Goal: Information Seeking & Learning: Compare options

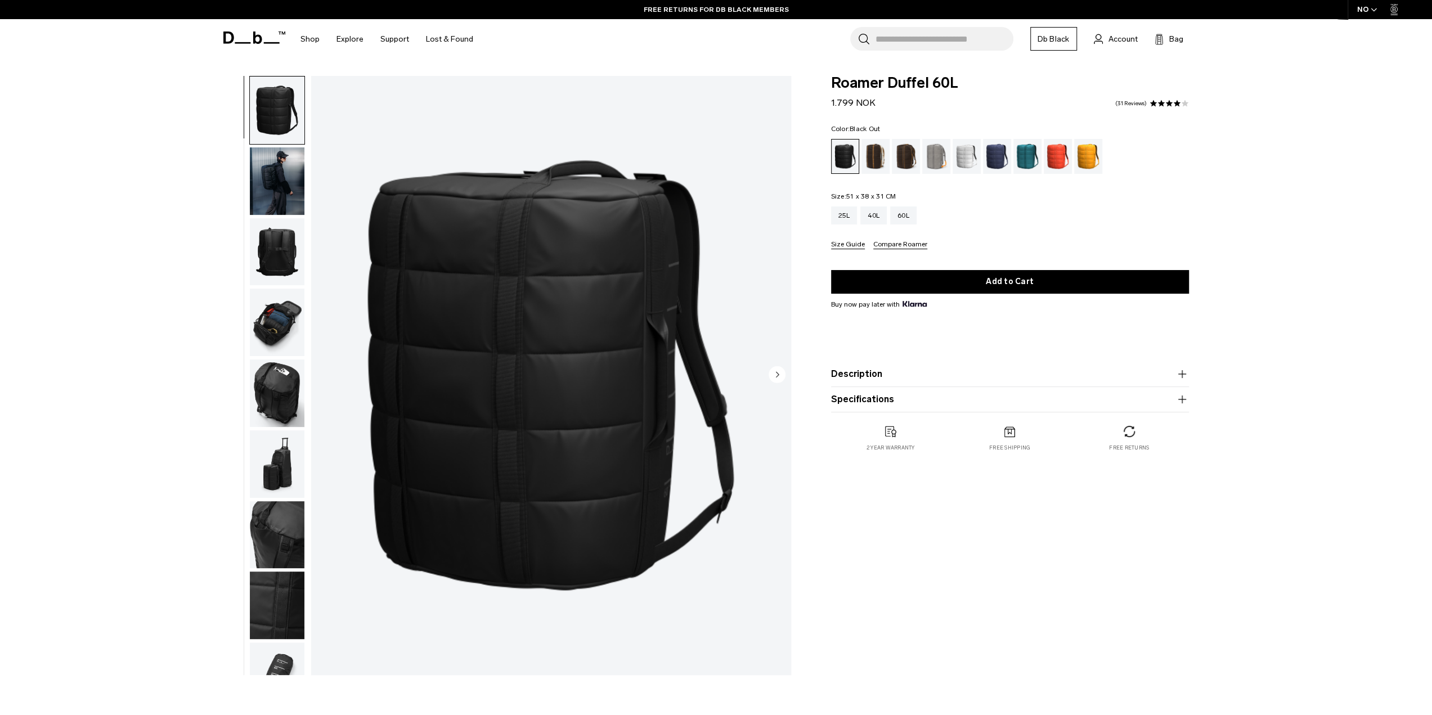
click at [273, 242] on img "button" at bounding box center [277, 252] width 55 height 68
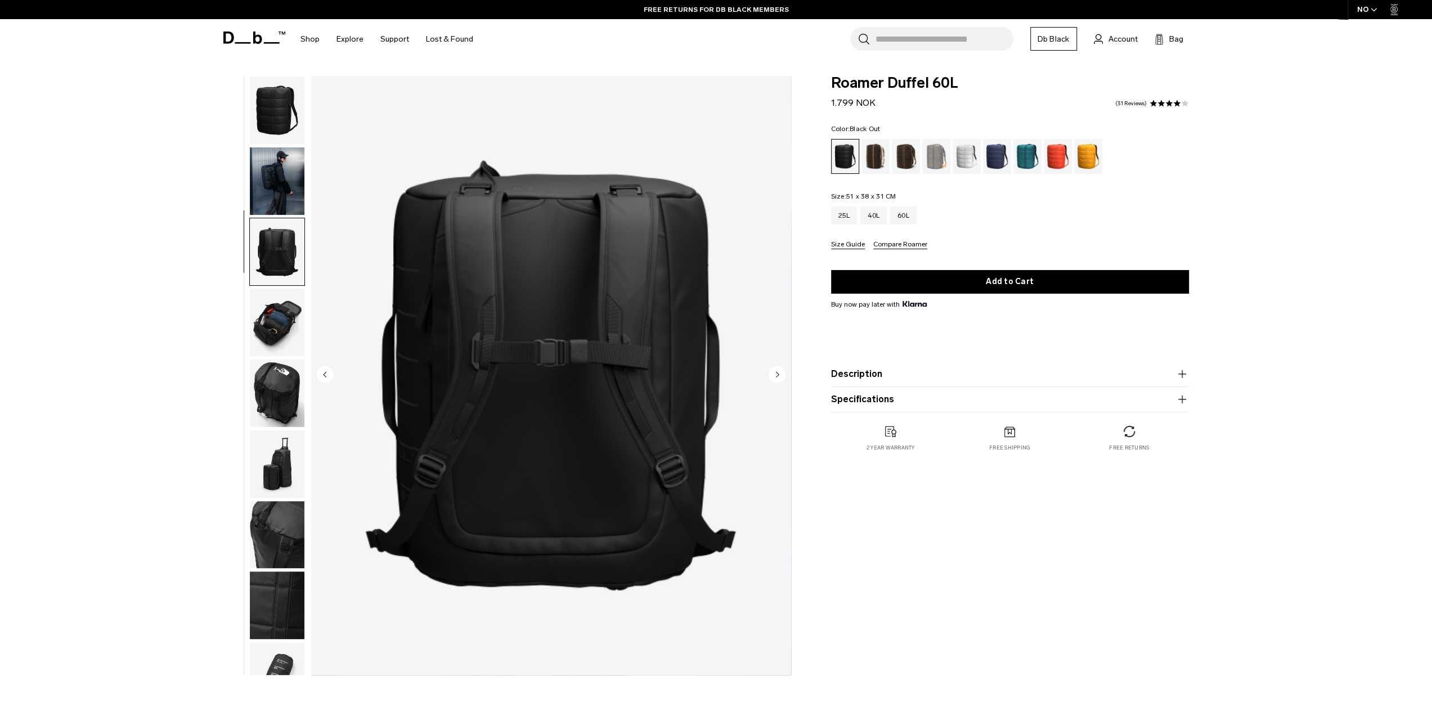
scroll to position [36, 0]
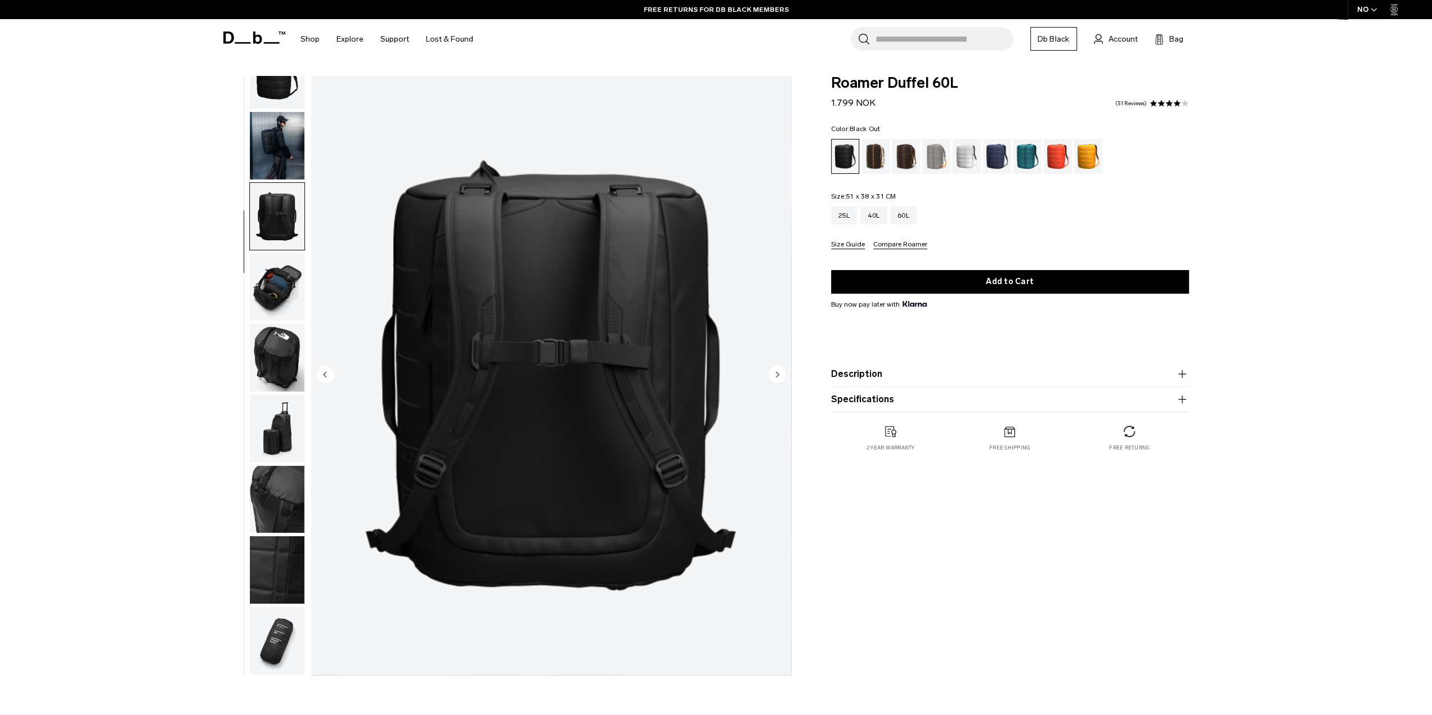
click at [270, 146] on img "button" at bounding box center [277, 146] width 55 height 68
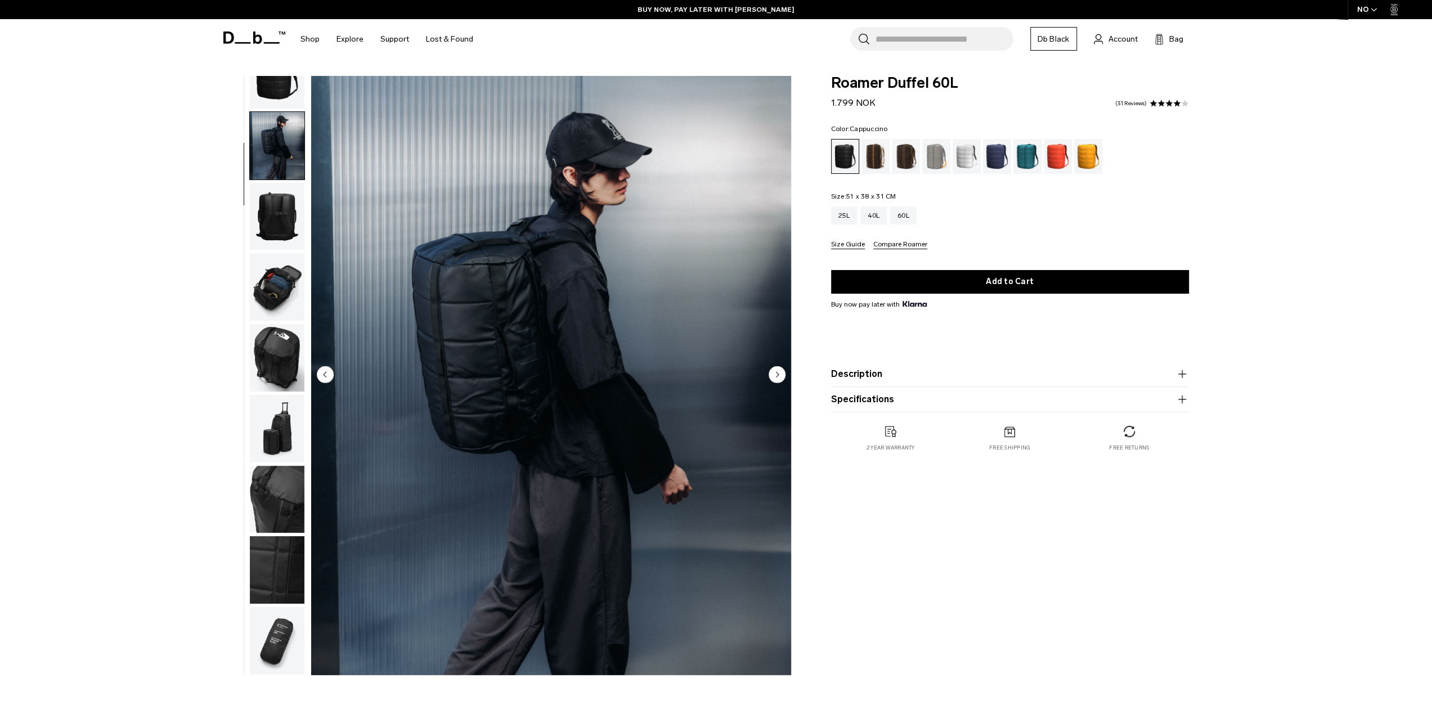
click at [873, 159] on div "Cappuccino" at bounding box center [876, 156] width 29 height 35
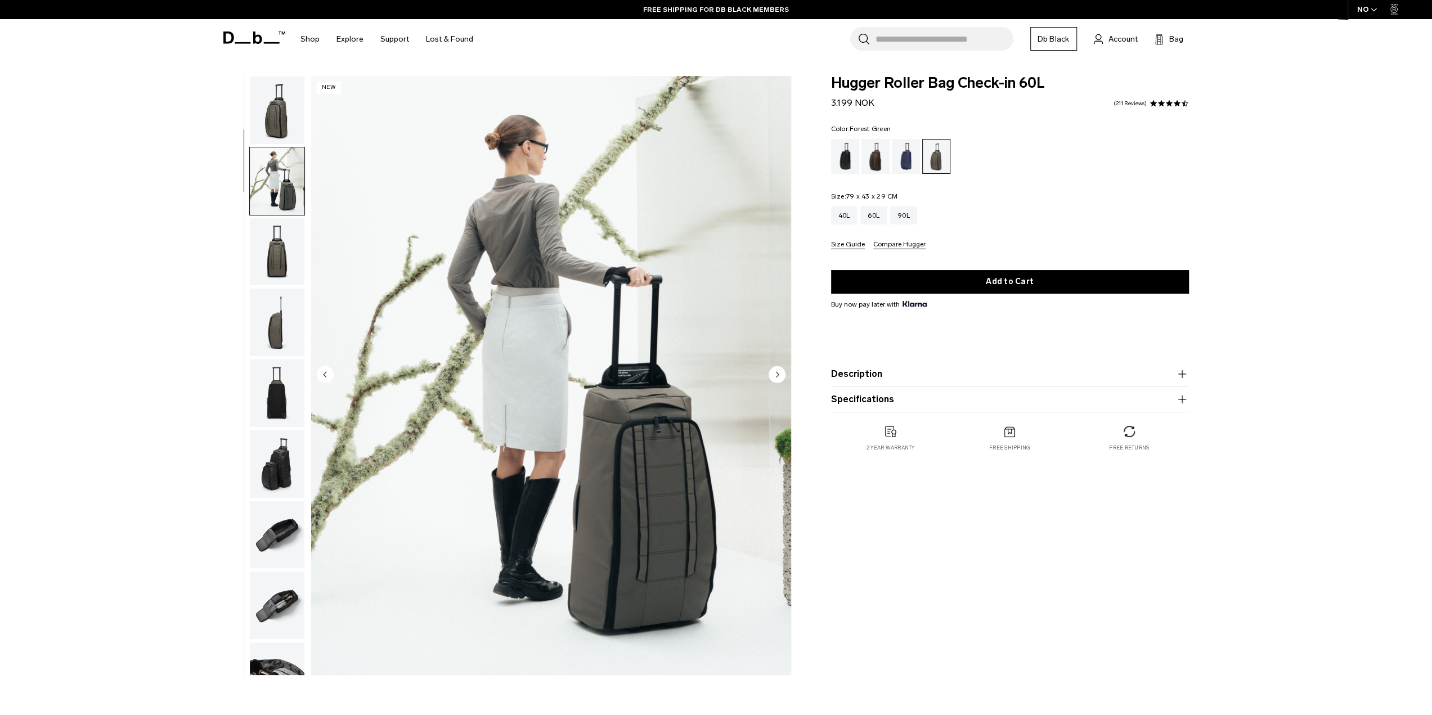
scroll to position [71, 0]
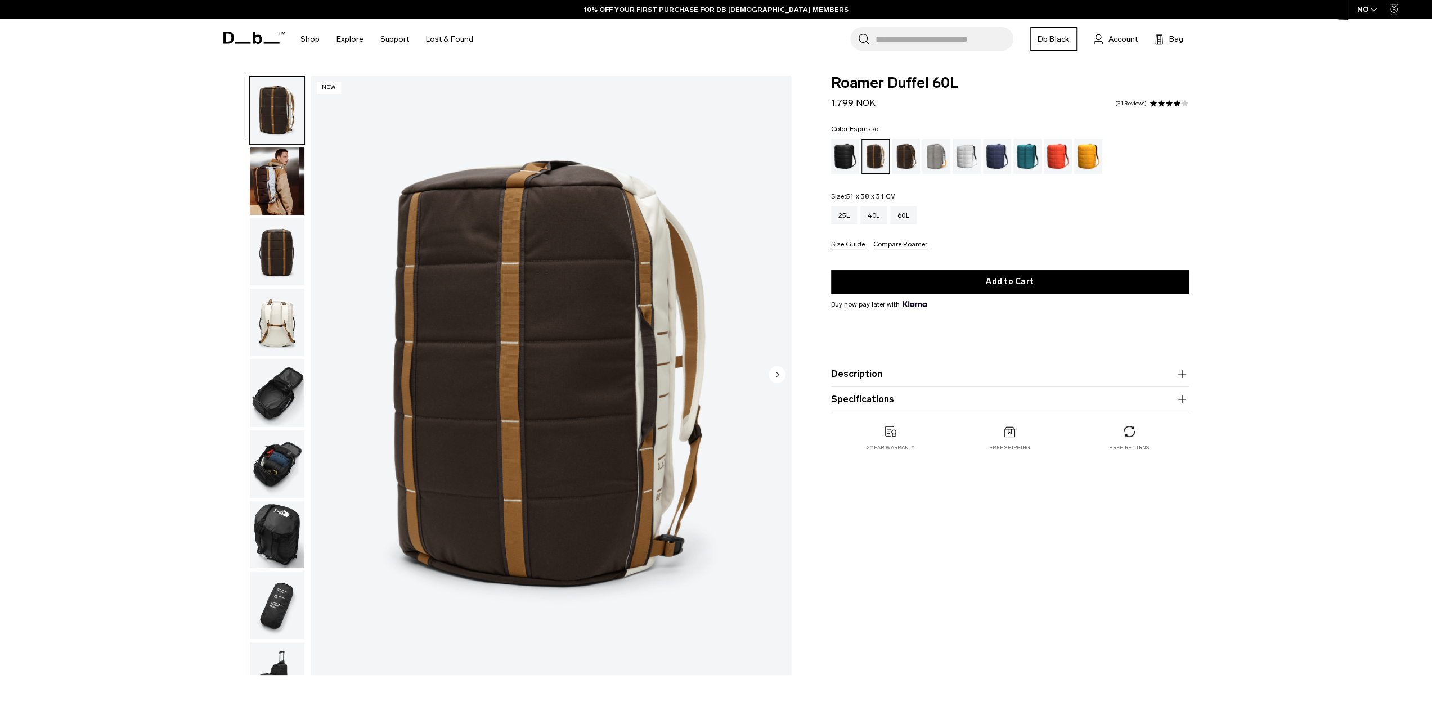
click at [907, 160] on div "Espresso" at bounding box center [906, 156] width 29 height 35
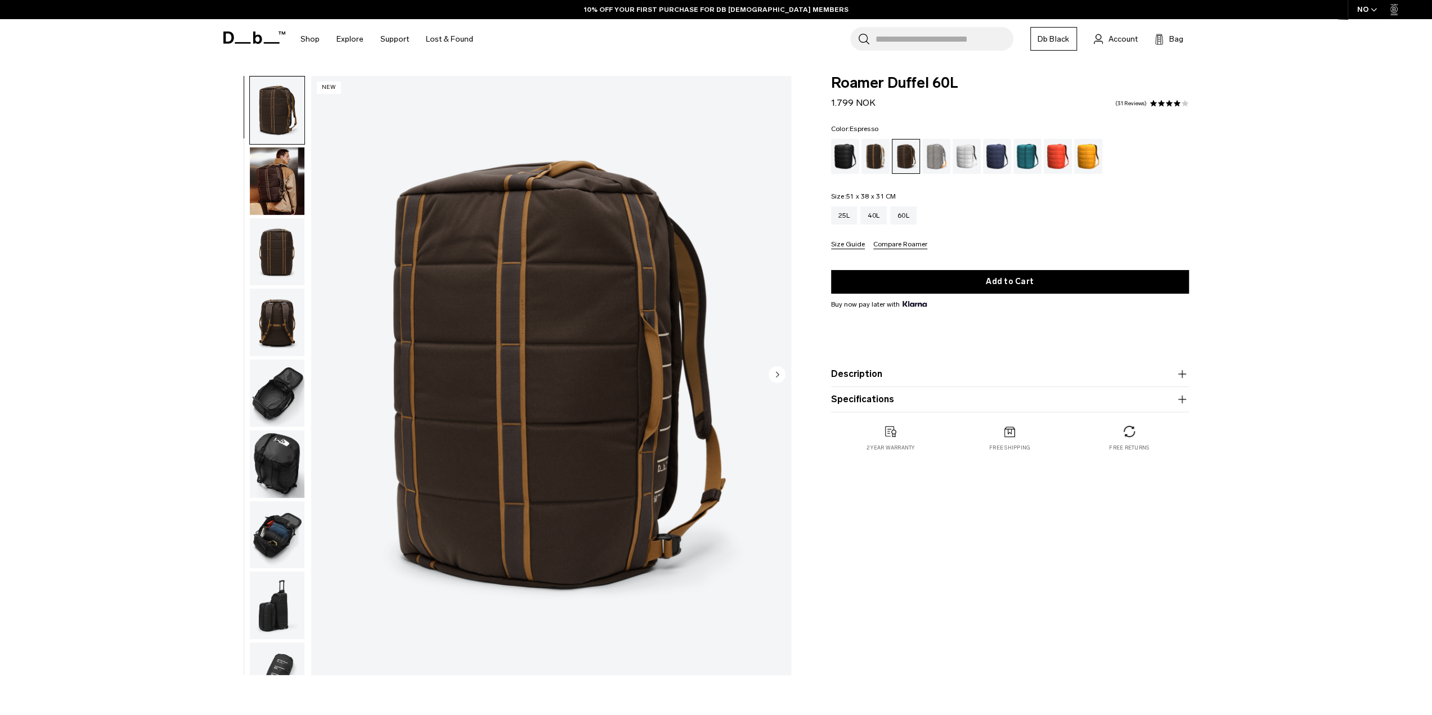
click at [272, 192] on img "button" at bounding box center [277, 181] width 55 height 68
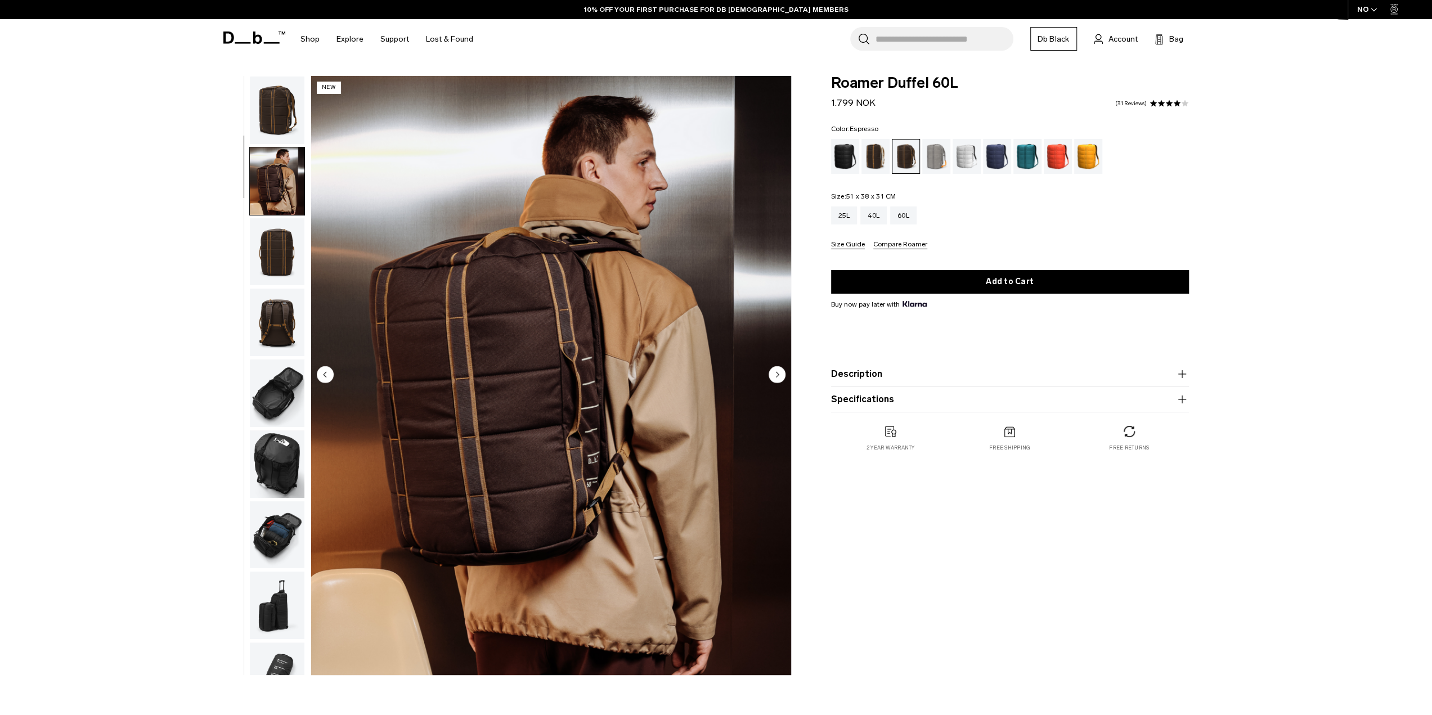
scroll to position [71, 0]
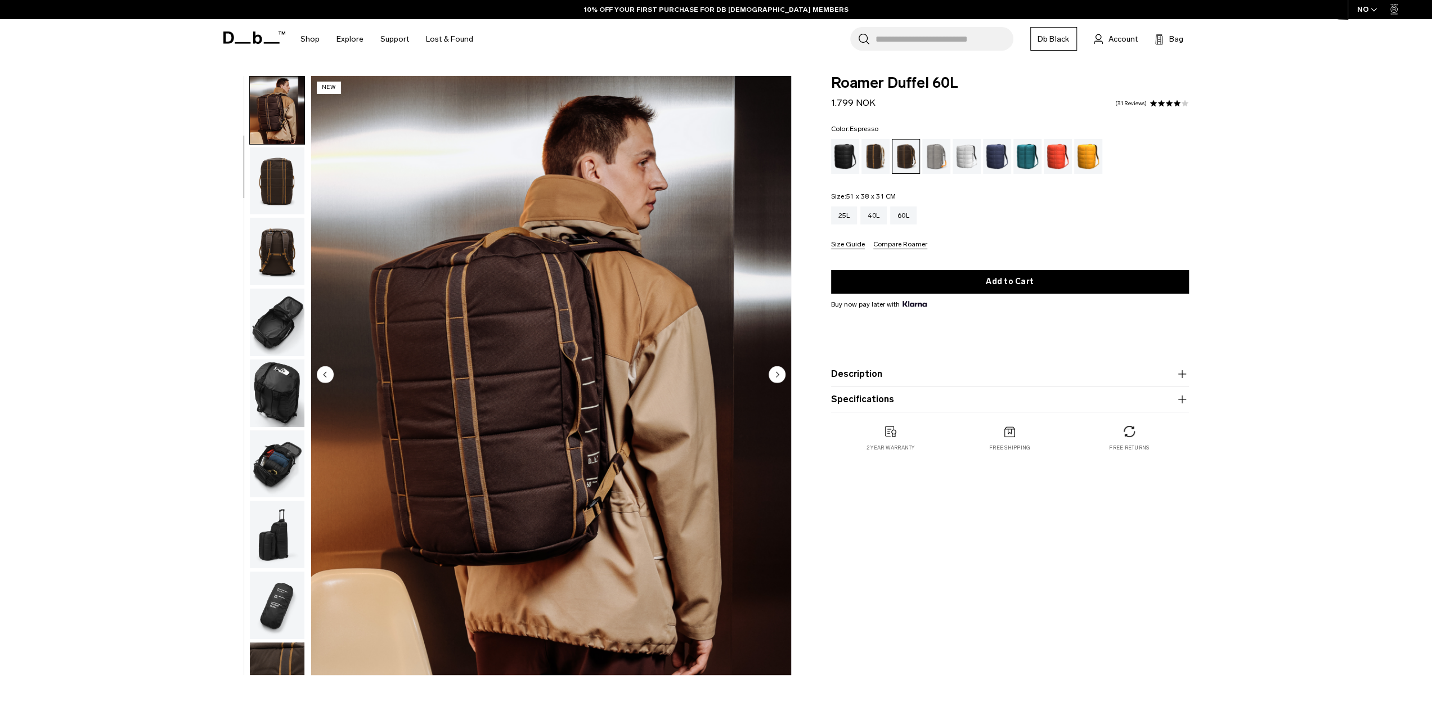
click at [272, 187] on img "button" at bounding box center [277, 181] width 55 height 68
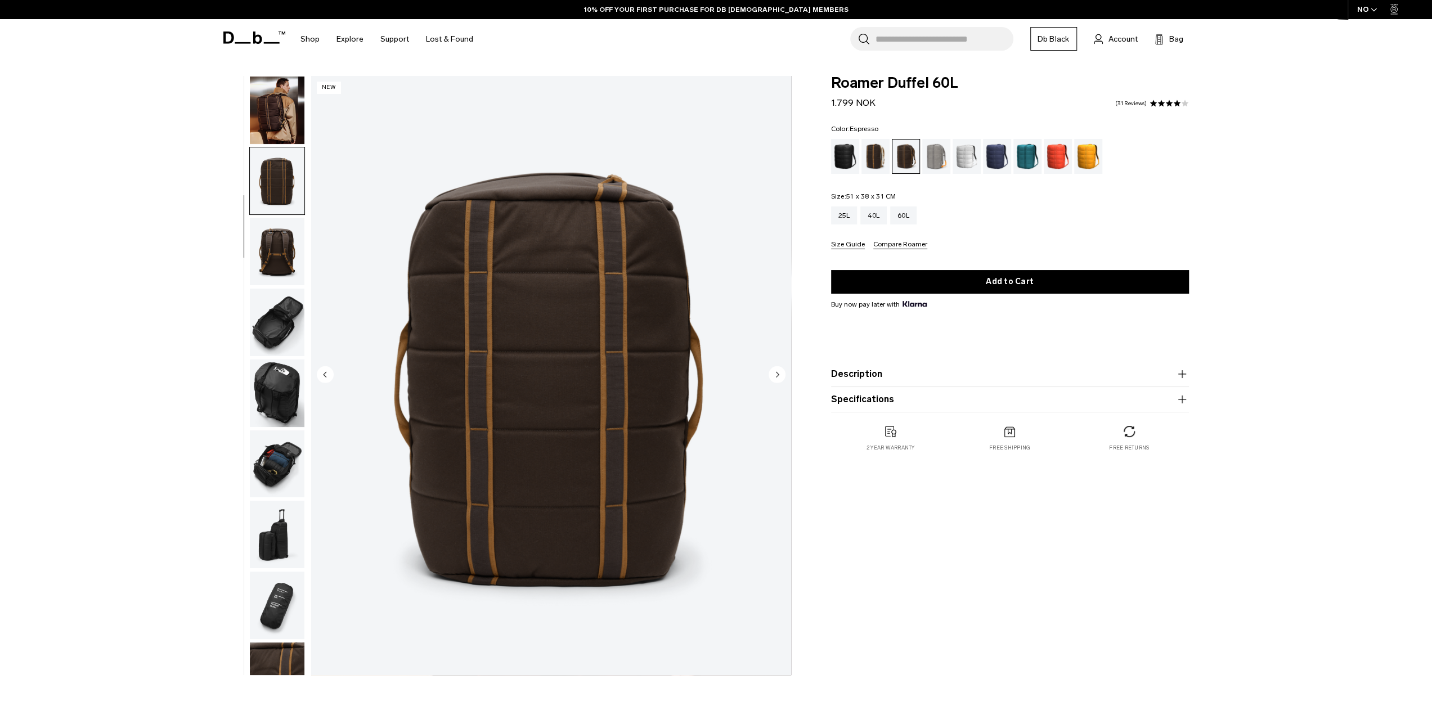
scroll to position [107, 0]
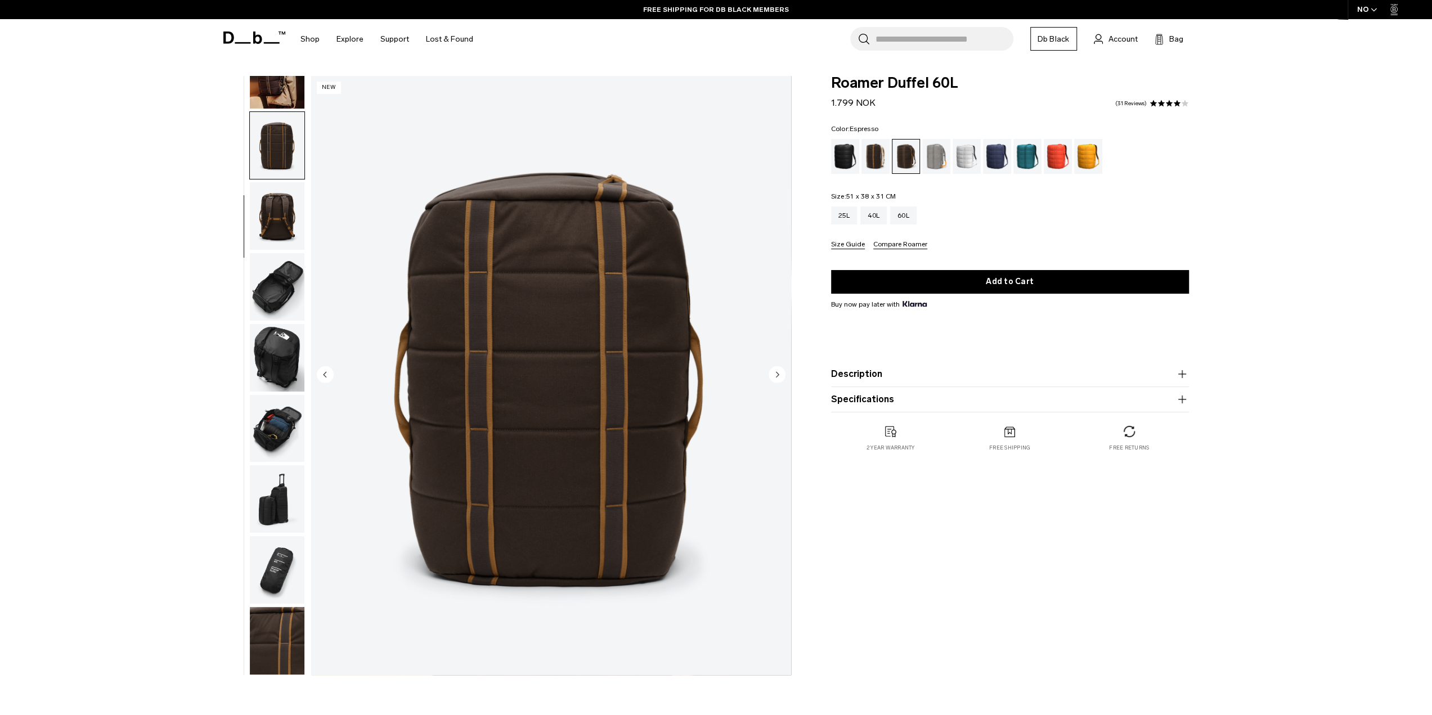
click at [271, 228] on img "button" at bounding box center [277, 216] width 55 height 68
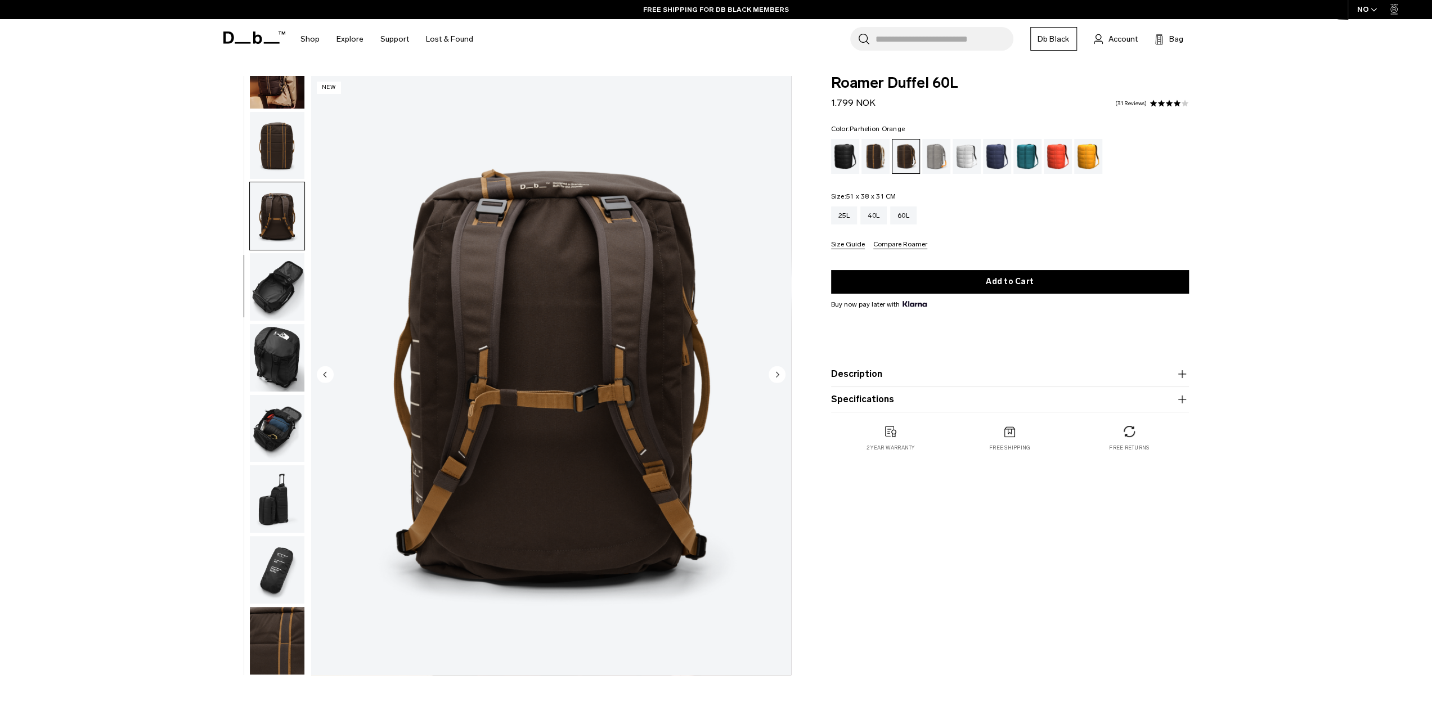
click at [1084, 156] on div "Parhelion Orange" at bounding box center [1088, 156] width 29 height 35
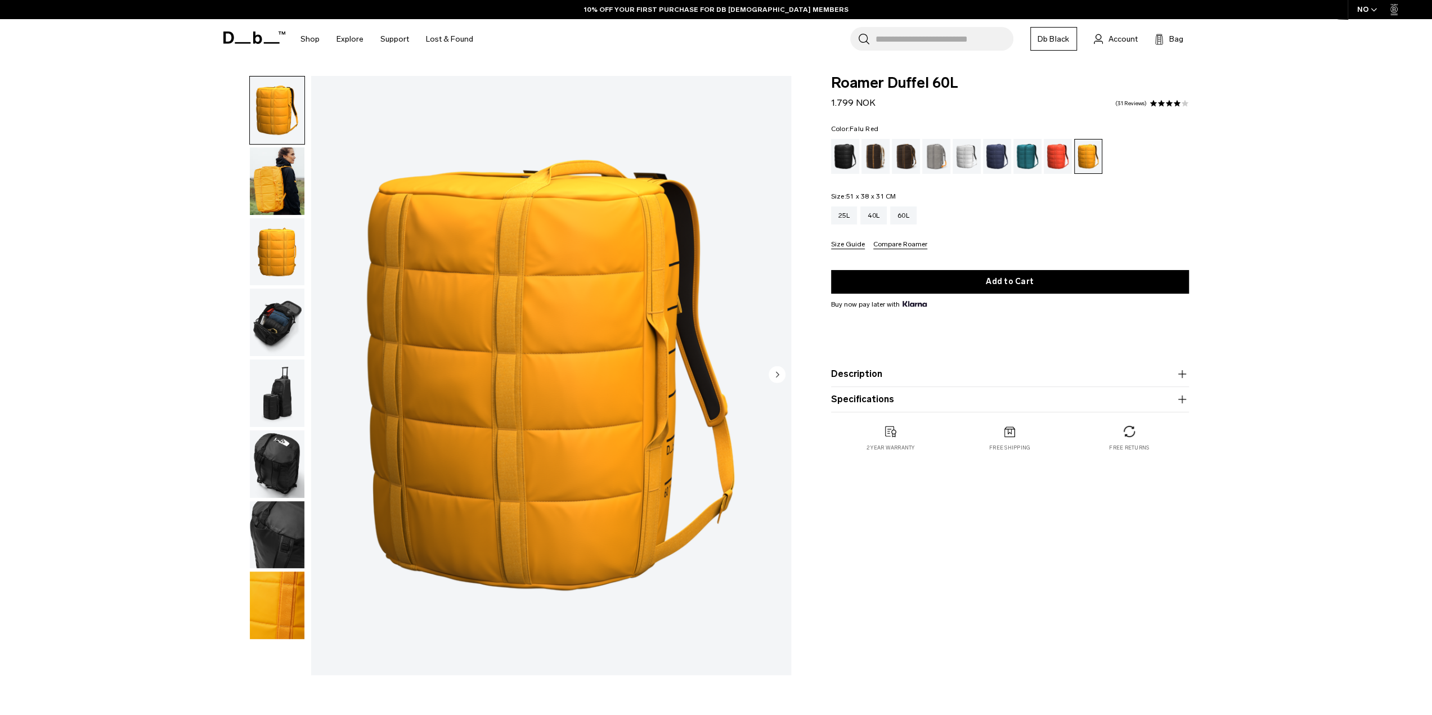
click at [1060, 159] on div "Falu Red" at bounding box center [1058, 156] width 29 height 35
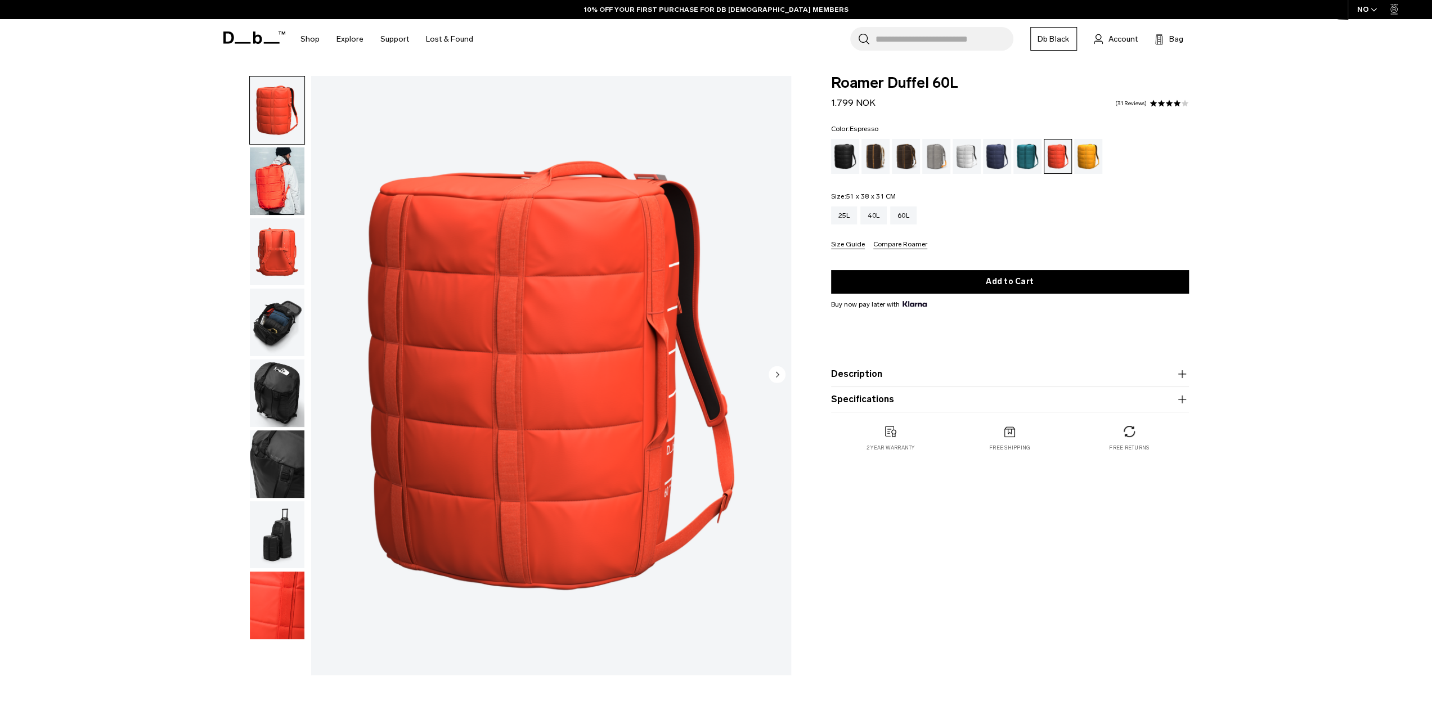
click at [906, 159] on div "Espresso" at bounding box center [906, 156] width 29 height 35
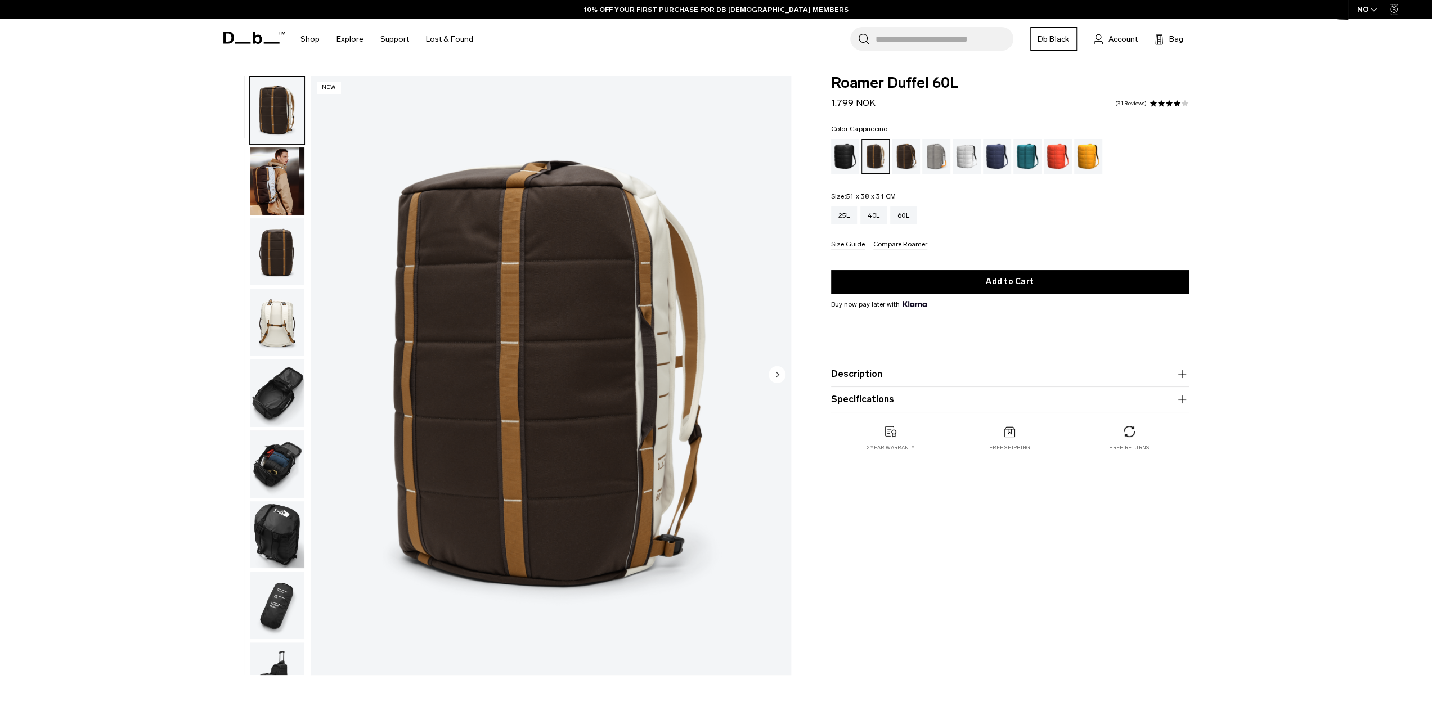
click at [276, 324] on img "button" at bounding box center [277, 323] width 55 height 68
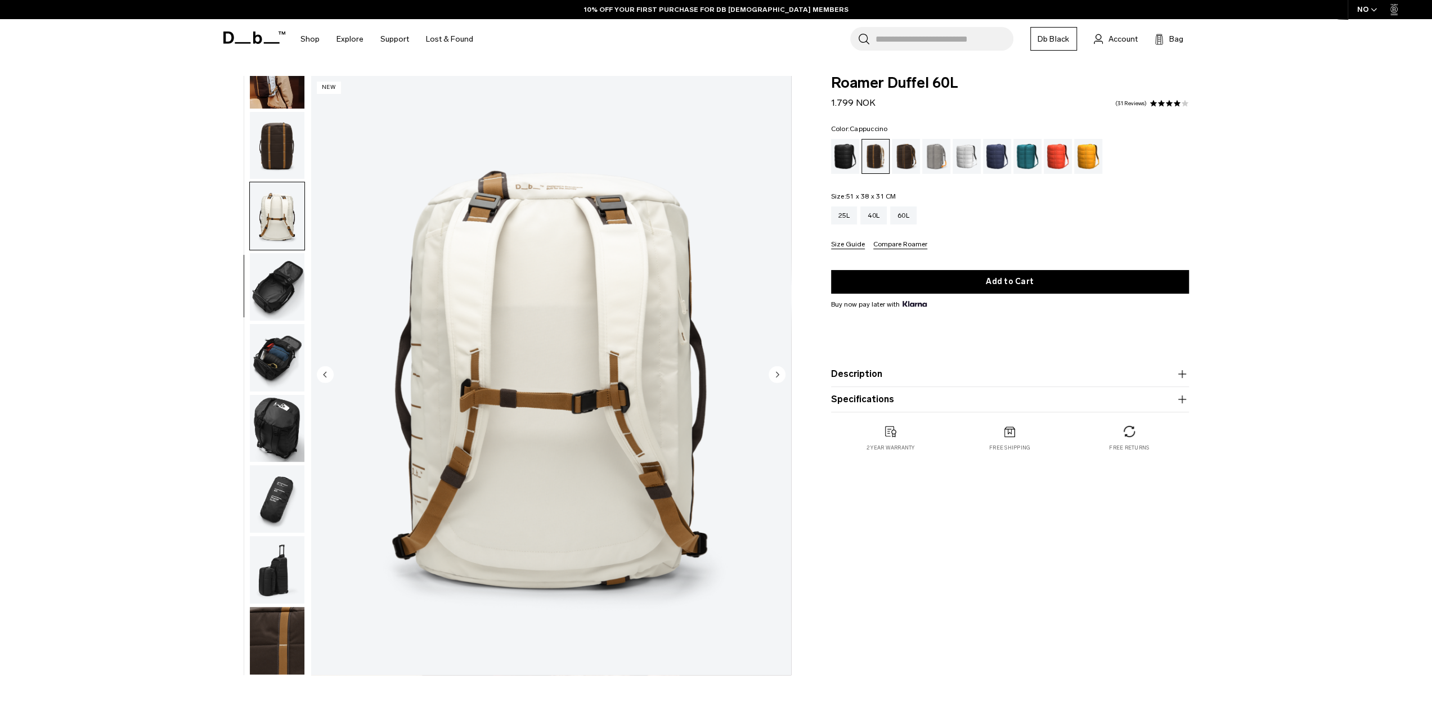
click at [279, 93] on img "button" at bounding box center [277, 75] width 55 height 68
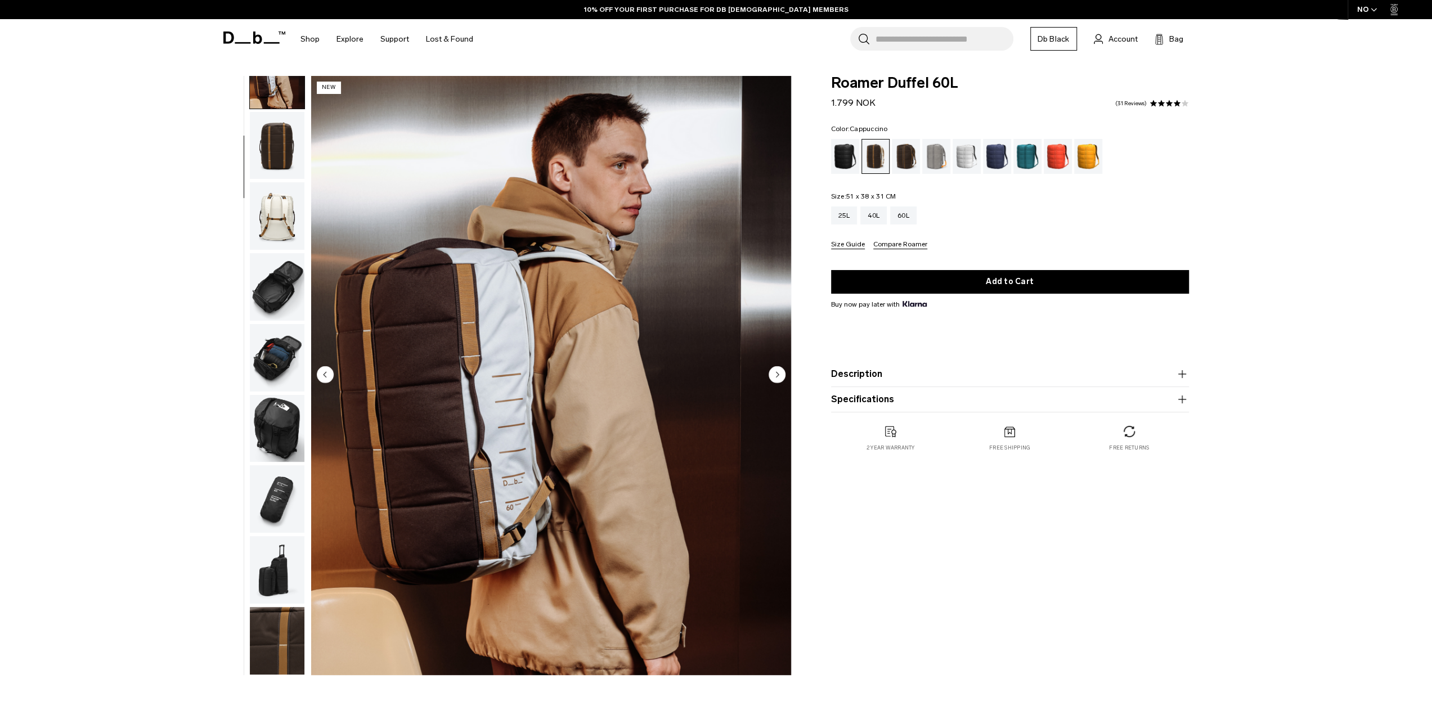
scroll to position [71, 0]
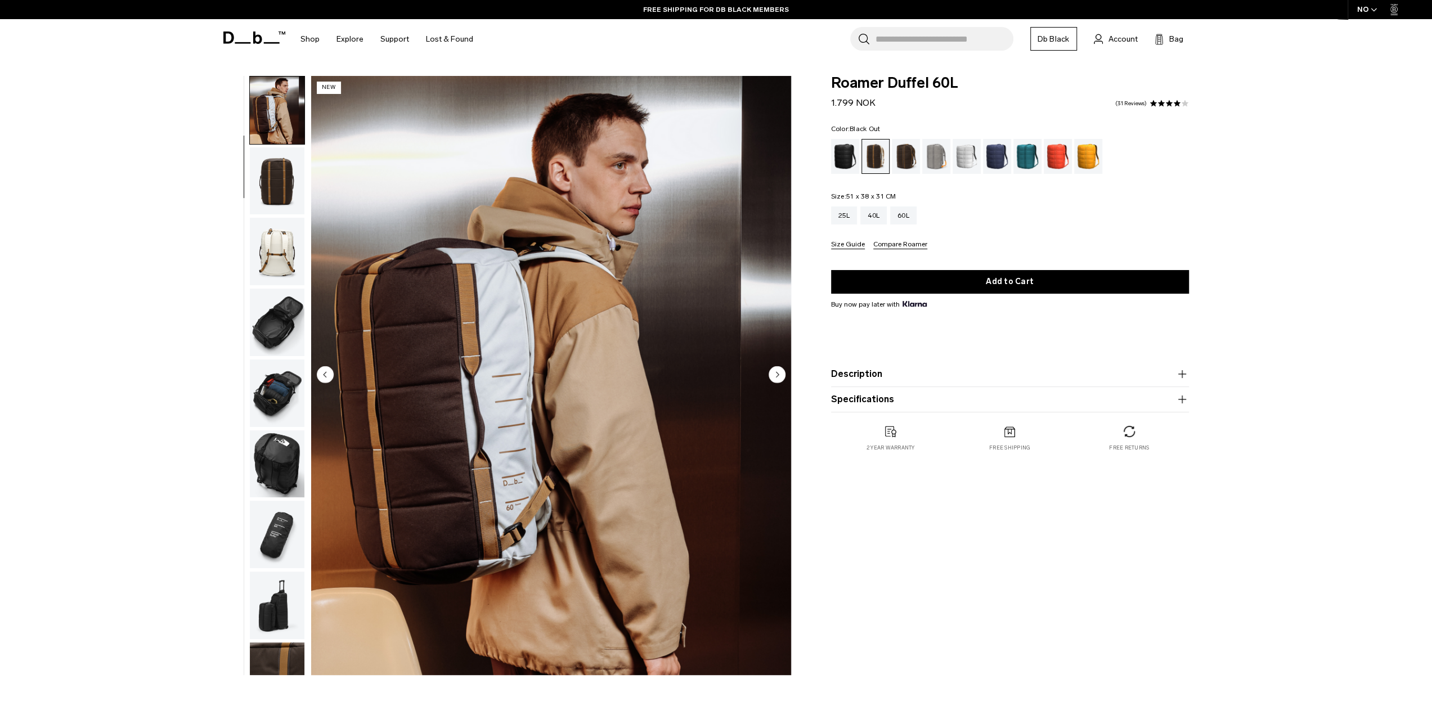
click at [843, 163] on div "Black Out" at bounding box center [845, 156] width 29 height 35
